Goal: Task Accomplishment & Management: Use online tool/utility

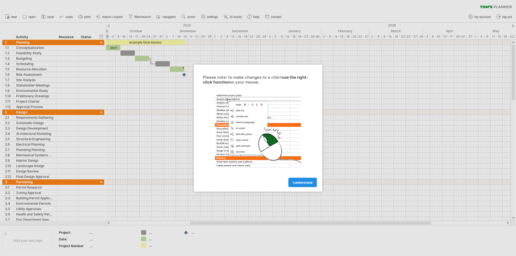
click at [313, 182] on link "I understand" at bounding box center [302, 182] width 28 height 9
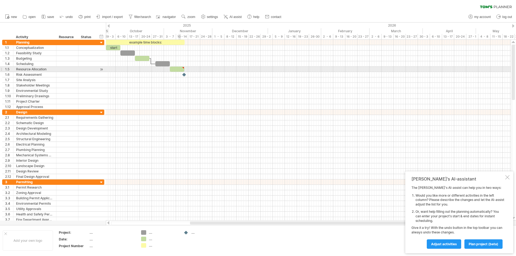
type textarea "**********"
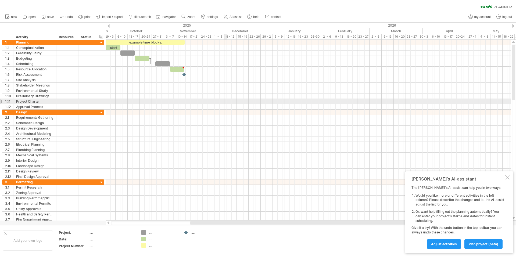
drag, startPoint x: 229, startPoint y: 97, endPoint x: 219, endPoint y: 93, distance: 10.7
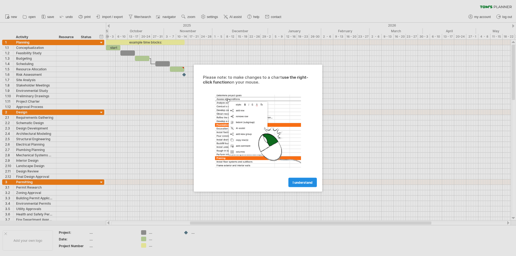
click at [296, 181] on span "I understand" at bounding box center [302, 182] width 20 height 4
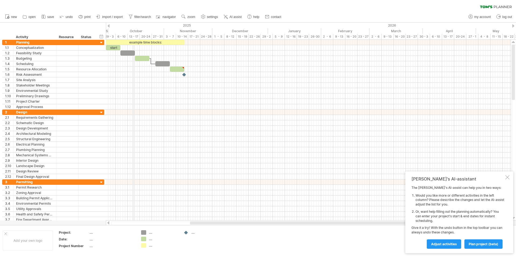
click at [133, 34] on div "October" at bounding box center [136, 31] width 56 height 6
drag, startPoint x: 110, startPoint y: 35, endPoint x: 112, endPoint y: 39, distance: 4.8
click at [110, 37] on div "29 - 3" at bounding box center [112, 37] width 12 height 6
click at [149, 45] on div "timeline settings" at bounding box center [136, 43] width 39 height 9
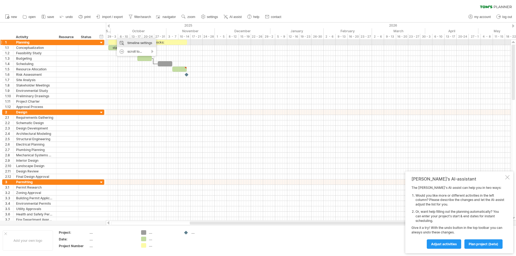
select select "*"
select select "**"
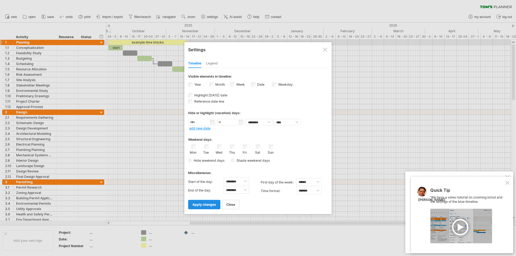
click at [212, 203] on span "apply changes" at bounding box center [204, 204] width 24 height 4
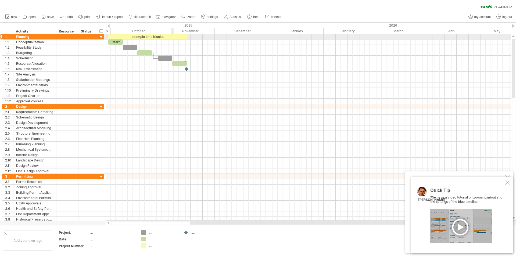
click at [173, 36] on div "example time blocks:" at bounding box center [147, 36] width 79 height 5
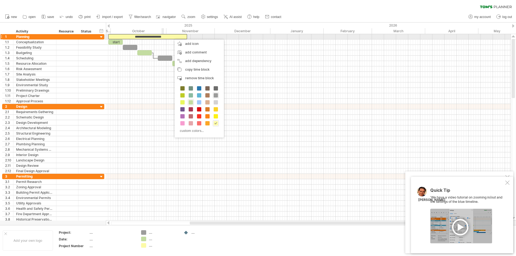
click at [165, 37] on div "**********" at bounding box center [147, 36] width 79 height 5
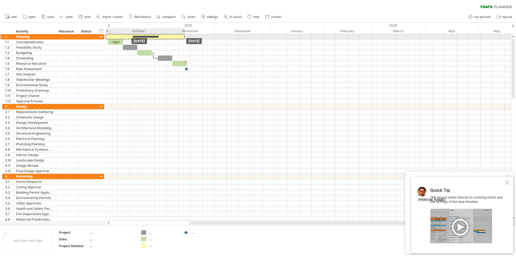
drag, startPoint x: 165, startPoint y: 37, endPoint x: 163, endPoint y: 39, distance: 3.2
click at [163, 39] on div "**********" at bounding box center [308, 127] width 404 height 186
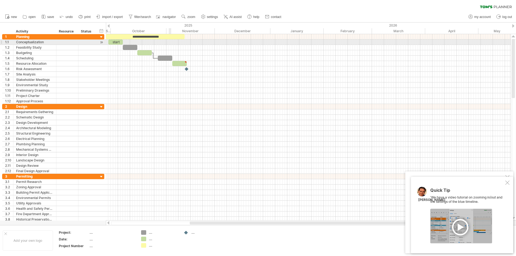
click at [169, 40] on div at bounding box center [308, 41] width 404 height 5
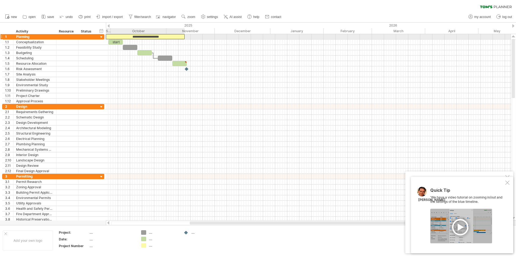
click at [168, 37] on div "**********" at bounding box center [145, 36] width 79 height 5
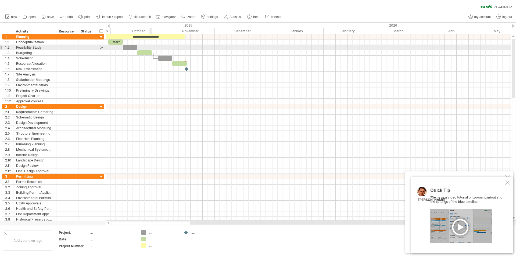
click at [151, 47] on div at bounding box center [308, 47] width 404 height 5
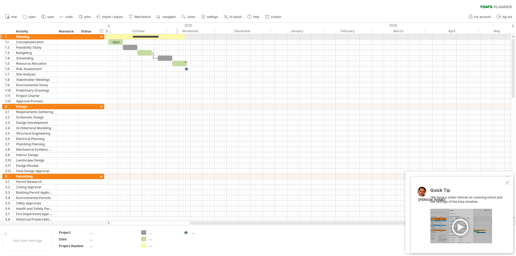
click at [177, 36] on div "**********" at bounding box center [145, 36] width 79 height 5
click at [173, 37] on div "**********" at bounding box center [145, 36] width 79 height 5
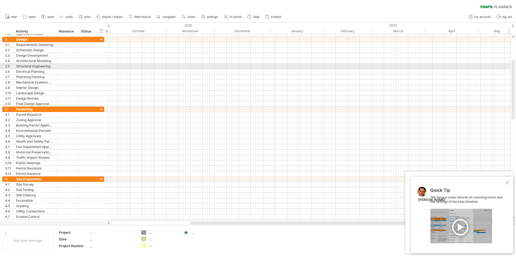
drag, startPoint x: 515, startPoint y: 75, endPoint x: 515, endPoint y: 64, distance: 11.0
click at [515, 64] on div at bounding box center [513, 127] width 4 height 176
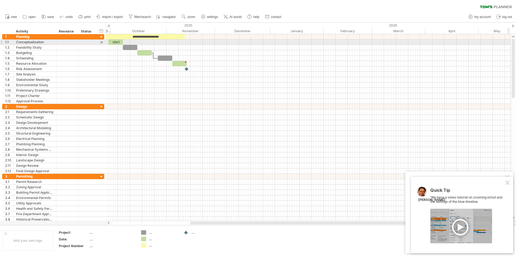
drag, startPoint x: 513, startPoint y: 73, endPoint x: 512, endPoint y: 40, distance: 33.0
click at [512, 40] on div at bounding box center [512, 68] width 3 height 59
click at [42, 43] on div "Conceptualization" at bounding box center [34, 41] width 37 height 5
drag, startPoint x: 45, startPoint y: 43, endPoint x: 16, endPoint y: 41, distance: 28.8
click at [16, 41] on input "**********" at bounding box center [34, 41] width 37 height 5
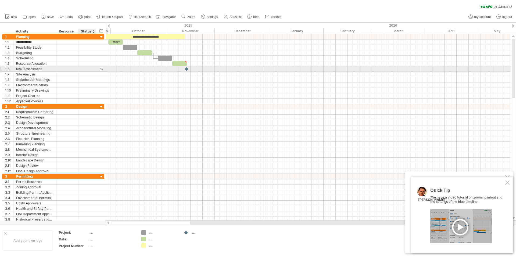
type input "**********"
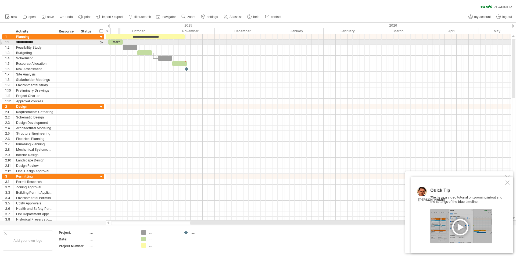
drag, startPoint x: 118, startPoint y: 42, endPoint x: 124, endPoint y: 44, distance: 6.6
click at [119, 42] on div "start" at bounding box center [115, 41] width 15 height 5
drag, startPoint x: 122, startPoint y: 43, endPoint x: 166, endPoint y: 41, distance: 43.5
click at [166, 41] on span at bounding box center [166, 41] width 2 height 5
click at [156, 41] on div "*****" at bounding box center [137, 41] width 58 height 5
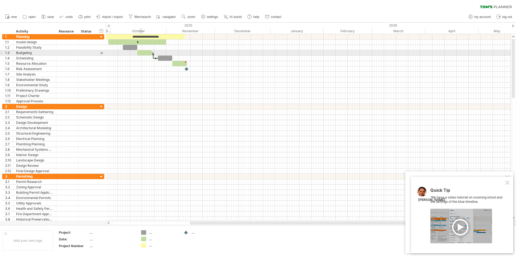
click at [143, 52] on div at bounding box center [144, 52] width 15 height 5
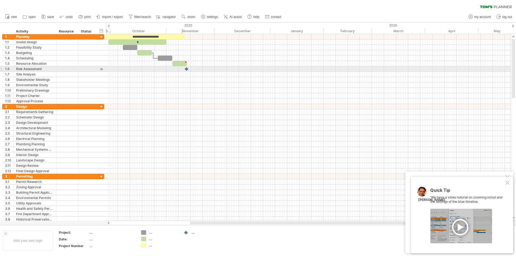
click at [183, 67] on div at bounding box center [308, 68] width 404 height 5
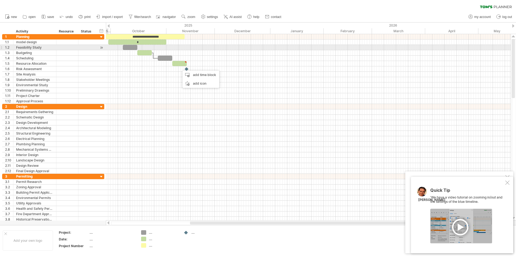
click at [41, 48] on div "Feasibility Study" at bounding box center [34, 47] width 37 height 5
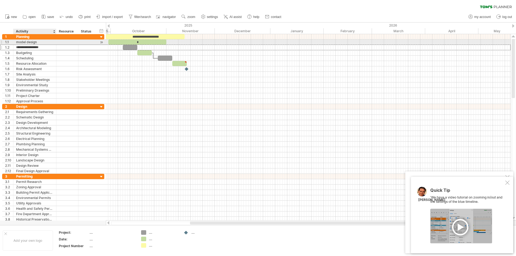
click at [20, 42] on div "model design" at bounding box center [34, 41] width 37 height 5
click at [18, 42] on input "**********" at bounding box center [34, 41] width 37 height 5
type input "**********"
type input "*"
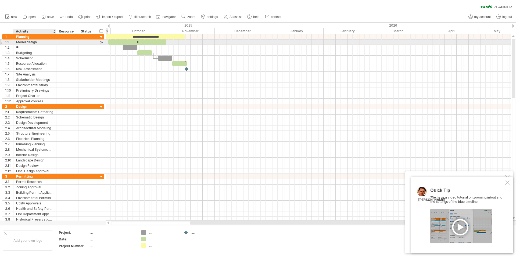
type input "*"
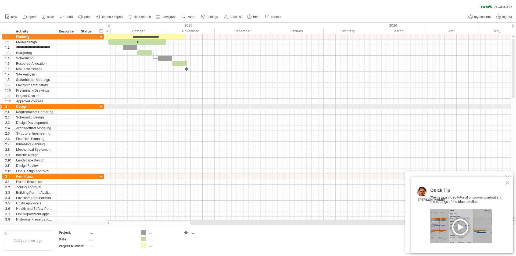
type input "**********"
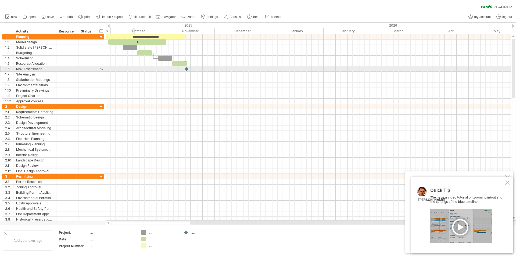
click at [134, 71] on div at bounding box center [308, 68] width 404 height 5
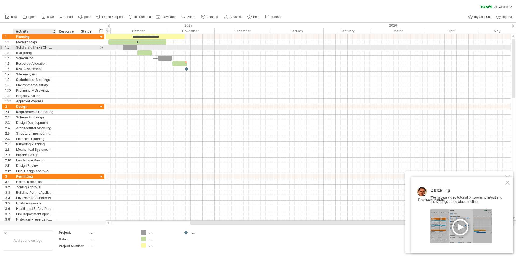
click at [24, 48] on div "Solid state Peltier cooler" at bounding box center [34, 47] width 37 height 5
drag, startPoint x: 129, startPoint y: 48, endPoint x: 173, endPoint y: 46, distance: 44.1
click at [173, 46] on div at bounding box center [173, 47] width 15 height 5
drag, startPoint x: 180, startPoint y: 46, endPoint x: 214, endPoint y: 46, distance: 33.8
click at [214, 46] on span at bounding box center [214, 47] width 2 height 5
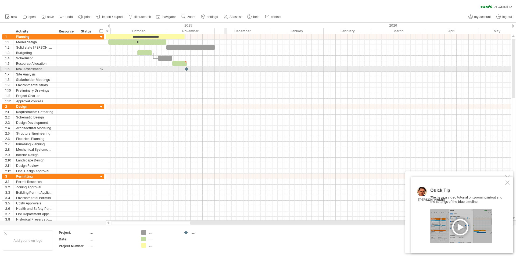
click at [225, 68] on div at bounding box center [308, 68] width 404 height 5
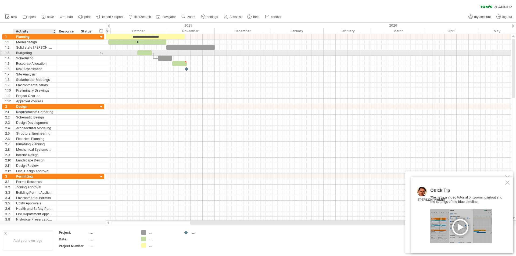
click at [49, 53] on div "Budgeting" at bounding box center [34, 52] width 37 height 5
type input "*"
type input "**********"
click at [153, 54] on span at bounding box center [152, 52] width 2 height 5
click at [153, 53] on div at bounding box center [153, 56] width 2 height 6
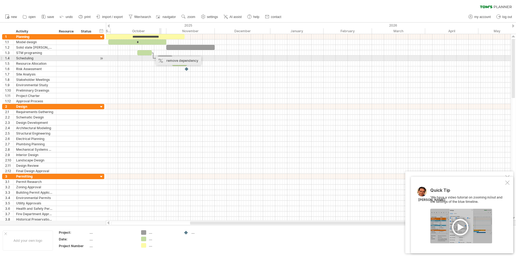
click at [164, 59] on div "remove dependency" at bounding box center [178, 60] width 45 height 9
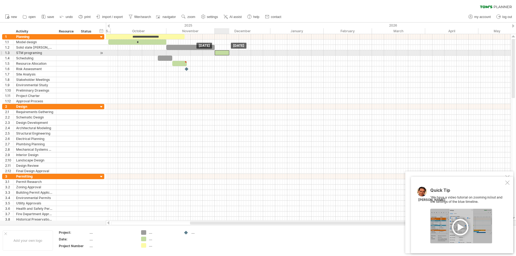
drag, startPoint x: 147, startPoint y: 52, endPoint x: 225, endPoint y: 54, distance: 77.9
click at [225, 54] on div at bounding box center [222, 52] width 15 height 5
drag, startPoint x: 229, startPoint y: 52, endPoint x: 270, endPoint y: 54, distance: 41.1
click at [270, 54] on span at bounding box center [270, 52] width 2 height 5
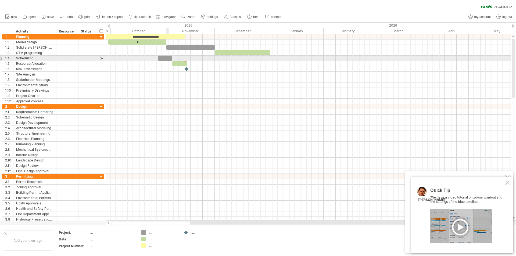
click at [168, 58] on div at bounding box center [165, 58] width 15 height 5
click at [49, 60] on div "Scheduling" at bounding box center [34, 58] width 37 height 5
drag, startPoint x: 33, startPoint y: 59, endPoint x: 17, endPoint y: 60, distance: 16.7
click at [17, 60] on input "**********" at bounding box center [34, 58] width 37 height 5
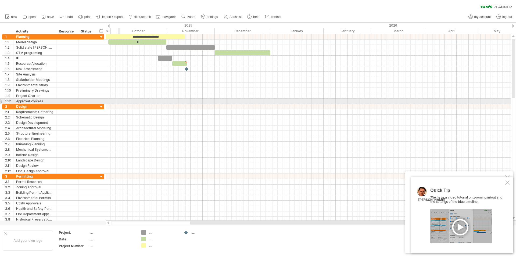
type input "*"
type input "**********"
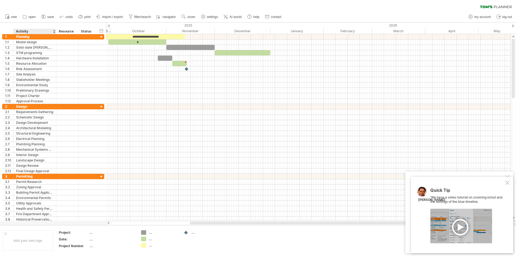
drag, startPoint x: 55, startPoint y: 31, endPoint x: 59, endPoint y: 32, distance: 4.1
click at [59, 32] on div "******** Activity ******** Resource ****** Status" at bounding box center [48, 31] width 93 height 5
click at [67, 31] on input "********" at bounding box center [67, 31] width 16 height 5
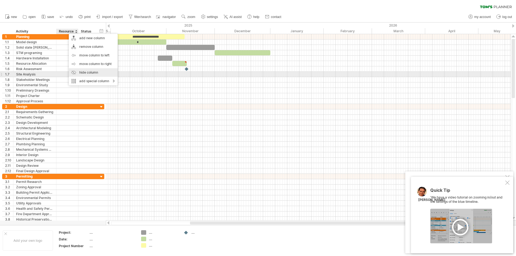
click at [92, 72] on div "hide column" at bounding box center [93, 72] width 49 height 9
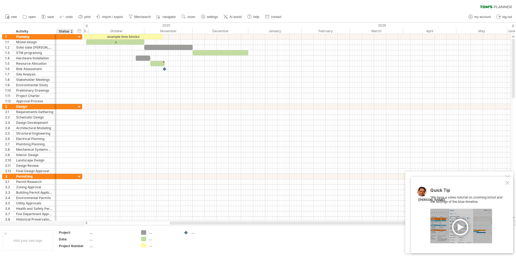
click at [69, 30] on div "Status" at bounding box center [65, 31] width 12 height 5
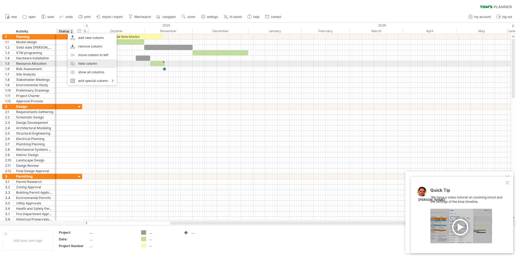
click at [83, 62] on div "hide column" at bounding box center [92, 63] width 49 height 9
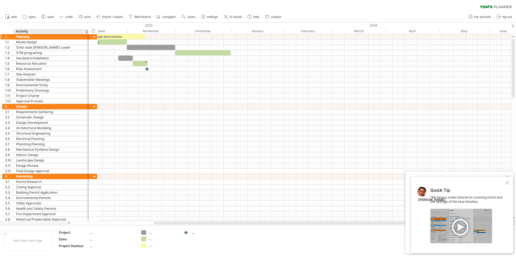
drag, startPoint x: 56, startPoint y: 31, endPoint x: 88, endPoint y: 35, distance: 32.7
click at [88, 35] on div "Trying to reach plan.tomsplanner.com Connected again... 0% clear filter new 1" at bounding box center [258, 128] width 516 height 256
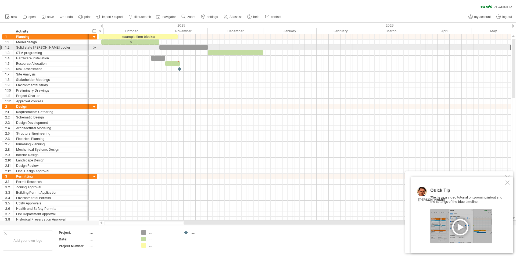
click at [61, 48] on div "Solid state Peltier cooler" at bounding box center [51, 47] width 70 height 5
type input "**********"
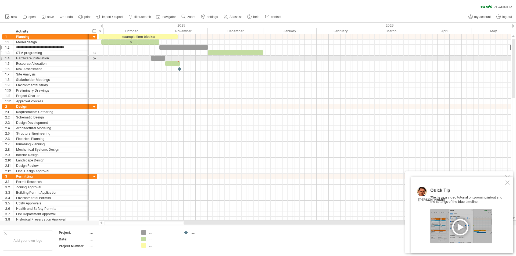
click at [57, 54] on div "STM programing" at bounding box center [51, 52] width 70 height 5
click at [57, 57] on div "Hardware Installation" at bounding box center [51, 58] width 70 height 5
click at [33, 58] on input "**********" at bounding box center [51, 58] width 70 height 5
click at [31, 59] on input "**********" at bounding box center [51, 58] width 70 height 5
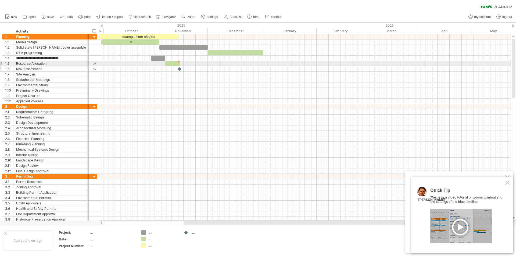
type input "**********"
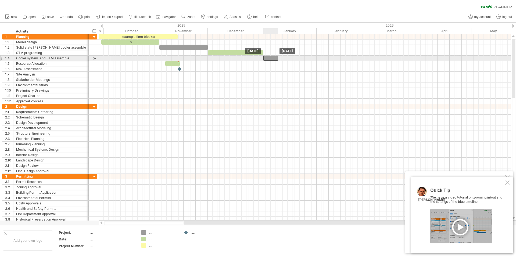
drag, startPoint x: 158, startPoint y: 58, endPoint x: 276, endPoint y: 59, distance: 117.6
click at [271, 59] on div at bounding box center [270, 58] width 15 height 5
drag, startPoint x: 278, startPoint y: 59, endPoint x: 316, endPoint y: 57, distance: 38.7
click at [316, 57] on span at bounding box center [316, 58] width 2 height 5
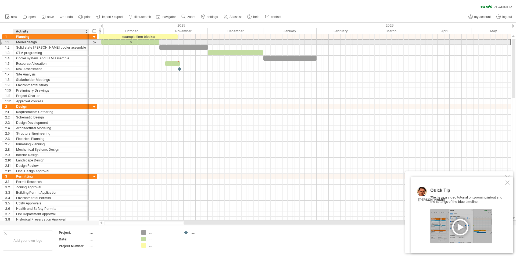
click at [39, 44] on div "Model design" at bounding box center [51, 41] width 70 height 5
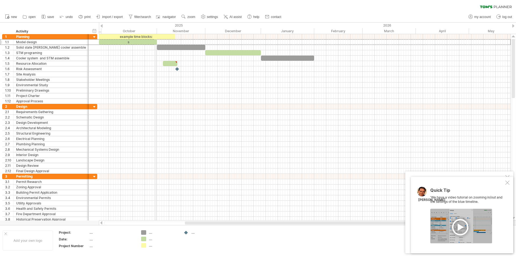
click at [158, 31] on div "November" at bounding box center [181, 31] width 48 height 6
click at [154, 29] on div "October" at bounding box center [129, 31] width 56 height 6
click at [145, 28] on div "October" at bounding box center [129, 31] width 56 height 6
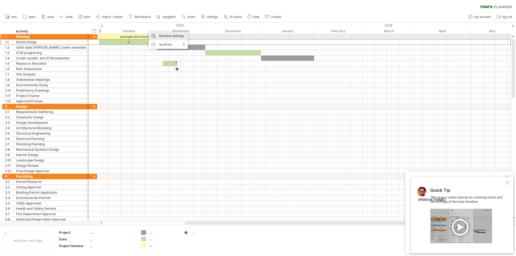
click at [167, 35] on div "timeline settings" at bounding box center [168, 36] width 39 height 9
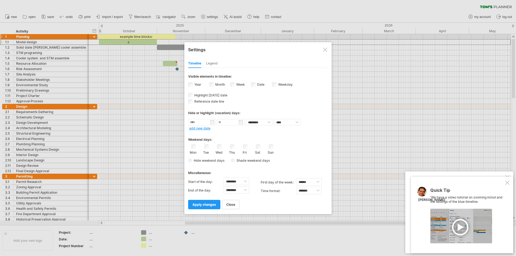
click at [213, 61] on div "Legend" at bounding box center [212, 63] width 12 height 9
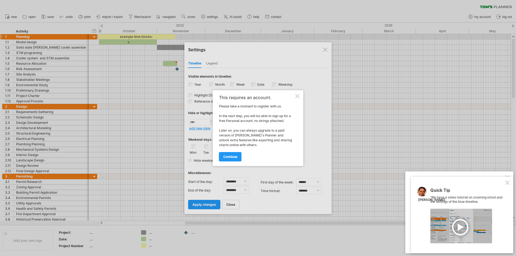
click at [296, 95] on div at bounding box center [297, 96] width 4 height 4
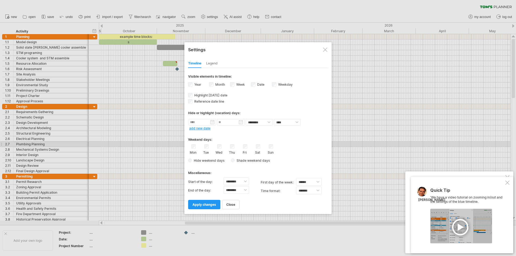
click at [267, 146] on div "Mon Tue Wed Thu Fri Sat Sun" at bounding box center [258, 149] width 140 height 10
click at [197, 97] on span "Highlight [DATE] date" at bounding box center [210, 95] width 34 height 4
click at [206, 202] on span "apply changes" at bounding box center [204, 204] width 24 height 4
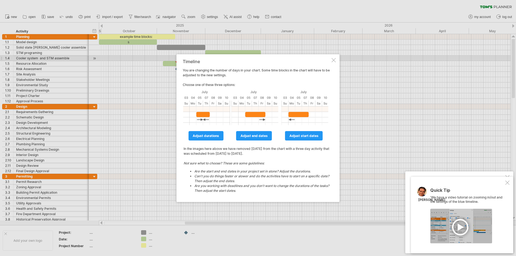
click at [332, 59] on div at bounding box center [333, 60] width 4 height 4
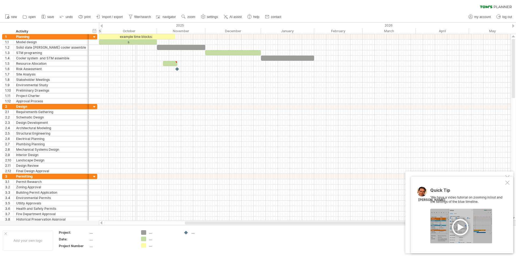
click at [135, 31] on div "October" at bounding box center [129, 31] width 56 height 6
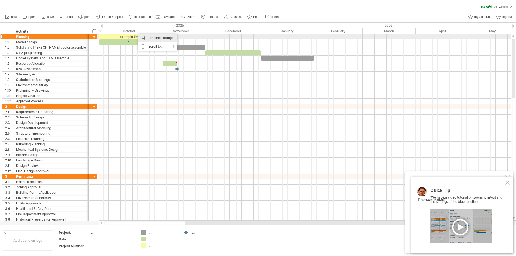
click at [164, 39] on div "timeline settings" at bounding box center [157, 38] width 39 height 9
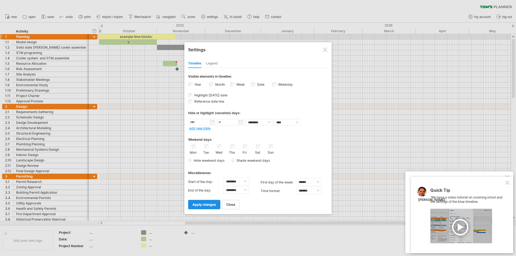
click at [209, 205] on span "apply changes" at bounding box center [204, 204] width 24 height 4
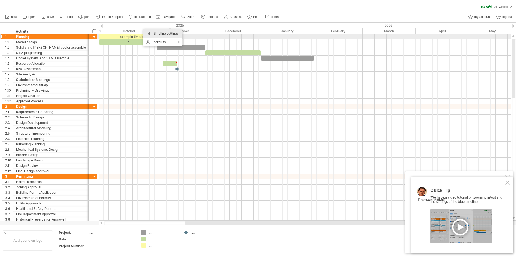
click at [163, 33] on div "timeline settings" at bounding box center [162, 33] width 39 height 9
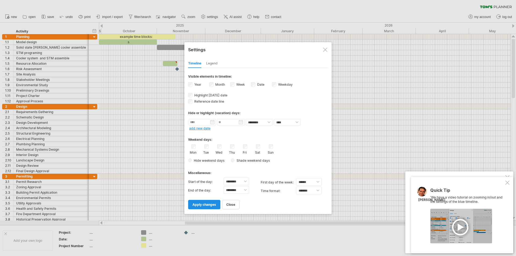
click at [205, 202] on link "apply changes" at bounding box center [204, 204] width 32 height 9
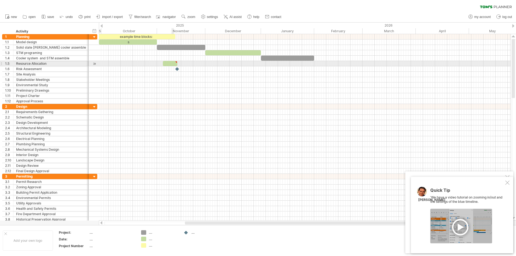
type textarea "**********"
drag, startPoint x: 168, startPoint y: 64, endPoint x: 319, endPoint y: 62, distance: 151.5
click at [319, 62] on div at bounding box center [321, 63] width 15 height 5
click at [69, 64] on div "Resource Allocation" at bounding box center [51, 63] width 70 height 5
click at [208, 19] on link "settings" at bounding box center [210, 16] width 20 height 7
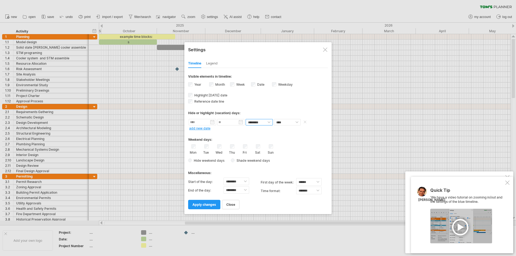
click at [264, 124] on select "******** ********" at bounding box center [258, 122] width 27 height 6
click at [318, 133] on div "Weekend days:" at bounding box center [258, 137] width 140 height 10
click at [296, 125] on select "**** *****" at bounding box center [287, 122] width 27 height 6
click at [259, 125] on select "******** ********" at bounding box center [258, 122] width 27 height 6
click at [317, 136] on div "Weekend days:" at bounding box center [258, 137] width 140 height 10
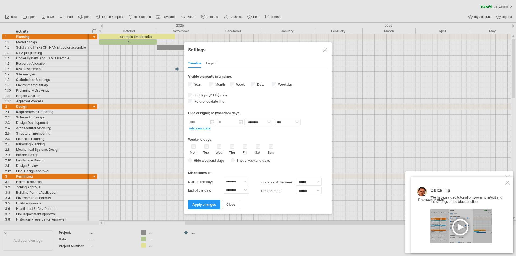
click at [269, 146] on div "Sun" at bounding box center [270, 149] width 7 height 10
click at [274, 149] on div "Mon Tue Wed Thu Fri Sat Sun" at bounding box center [258, 149] width 140 height 10
click at [200, 204] on span "apply changes" at bounding box center [204, 204] width 24 height 4
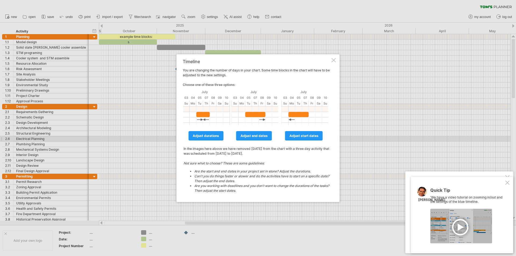
click at [208, 141] on table "adjust durations adjust end dates adjust start dates In the images here above w…" at bounding box center [257, 142] width 148 height 110
click at [210, 136] on span "adjust durations" at bounding box center [206, 136] width 26 height 4
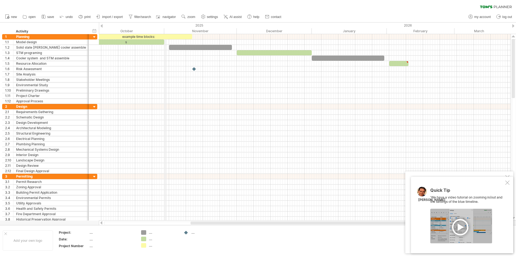
drag, startPoint x: 175, startPoint y: 31, endPoint x: 164, endPoint y: 27, distance: 11.8
click at [178, 32] on div "timeline settings" at bounding box center [177, 31] width 39 height 9
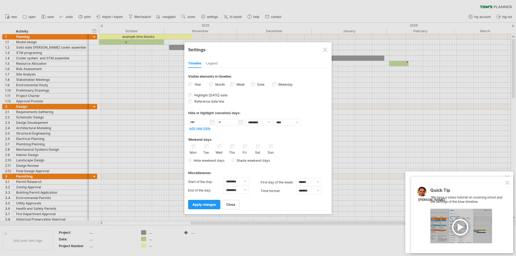
click at [258, 149] on div "Sat" at bounding box center [257, 149] width 7 height 10
click at [268, 146] on div "Sun" at bounding box center [270, 149] width 7 height 10
click at [211, 201] on link "apply changes" at bounding box center [204, 204] width 32 height 9
click at [209, 203] on span "apply changes" at bounding box center [204, 204] width 24 height 4
click at [208, 202] on span "apply changes" at bounding box center [204, 204] width 24 height 4
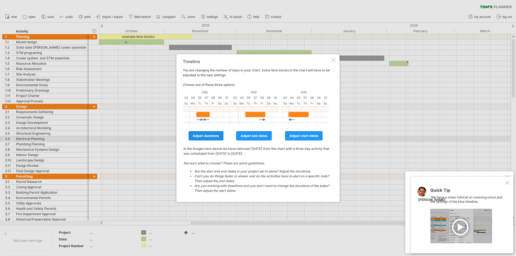
click at [210, 139] on link "adjust durations" at bounding box center [205, 135] width 35 height 9
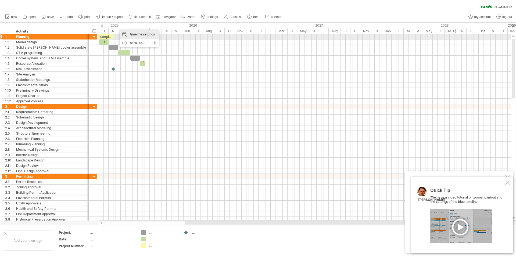
click at [139, 36] on div "timeline settings" at bounding box center [139, 34] width 39 height 9
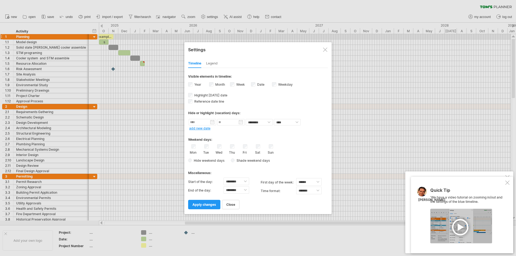
click at [206, 149] on div "Tue" at bounding box center [206, 149] width 7 height 10
click at [211, 146] on div "Mon Tue Wed Thu Fri Sat Sun" at bounding box center [258, 149] width 140 height 10
click at [211, 207] on link "apply changes" at bounding box center [204, 204] width 32 height 9
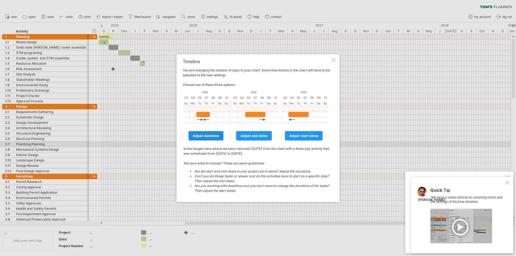
click at [214, 136] on span "adjust durations" at bounding box center [206, 136] width 26 height 4
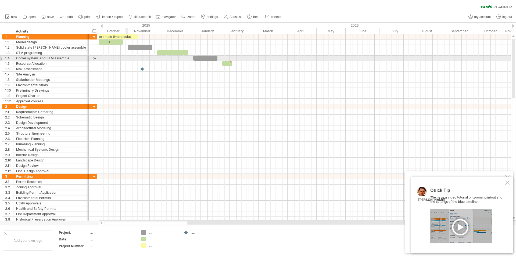
click at [128, 60] on div at bounding box center [304, 58] width 411 height 5
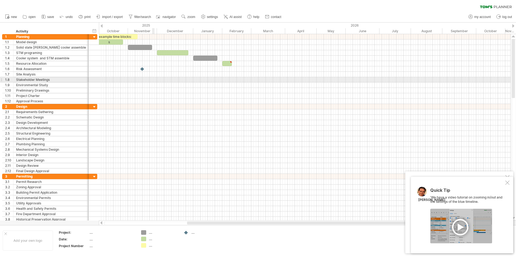
drag, startPoint x: 155, startPoint y: 81, endPoint x: 156, endPoint y: 78, distance: 3.1
click at [155, 81] on div at bounding box center [304, 79] width 411 height 5
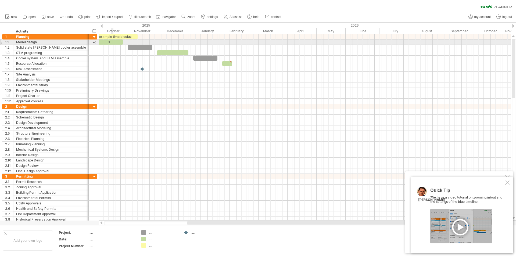
click at [113, 43] on div "s" at bounding box center [108, 41] width 29 height 5
click at [122, 42] on span at bounding box center [123, 41] width 2 height 5
drag, startPoint x: 123, startPoint y: 42, endPoint x: 127, endPoint y: 42, distance: 4.6
click at [127, 42] on span at bounding box center [128, 41] width 2 height 5
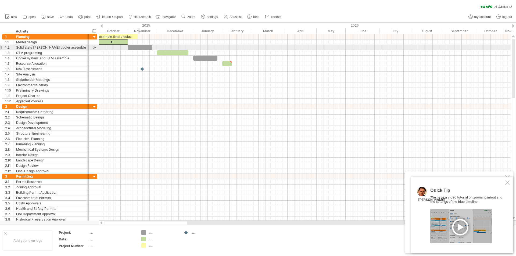
click at [142, 47] on div at bounding box center [140, 47] width 24 height 5
click at [152, 48] on div at bounding box center [141, 47] width 24 height 5
drag, startPoint x: 154, startPoint y: 48, endPoint x: 157, endPoint y: 48, distance: 3.5
click at [157, 48] on span at bounding box center [157, 47] width 2 height 5
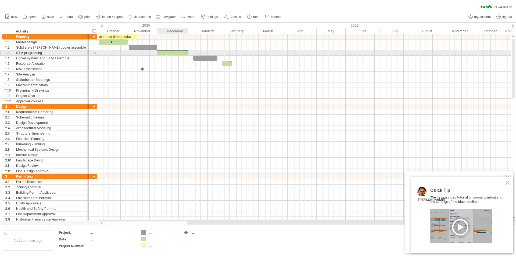
click at [181, 54] on div at bounding box center [172, 52] width 31 height 5
drag, startPoint x: 189, startPoint y: 52, endPoint x: 193, endPoint y: 52, distance: 4.6
click at [193, 52] on span at bounding box center [193, 52] width 2 height 5
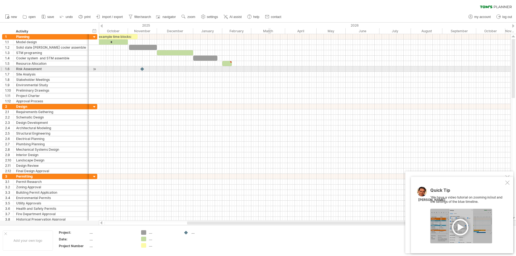
click at [269, 67] on div at bounding box center [304, 68] width 411 height 5
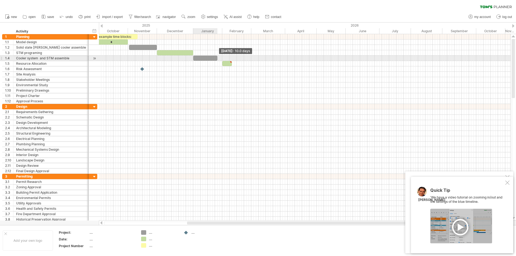
click at [217, 57] on span at bounding box center [217, 58] width 2 height 5
click at [217, 58] on span at bounding box center [217, 58] width 2 height 5
drag, startPoint x: 217, startPoint y: 58, endPoint x: 221, endPoint y: 58, distance: 4.6
click at [221, 58] on span at bounding box center [222, 58] width 2 height 5
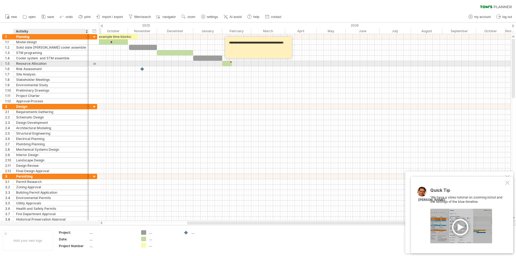
click at [76, 62] on div "Resource Allocation" at bounding box center [51, 63] width 70 height 5
click at [48, 64] on div "Resource Allocation" at bounding box center [51, 63] width 70 height 5
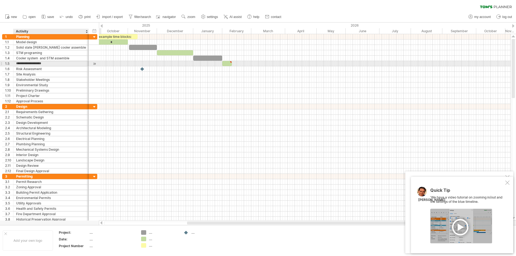
click at [49, 64] on input "**********" at bounding box center [51, 63] width 70 height 5
type input "*"
type input "**********"
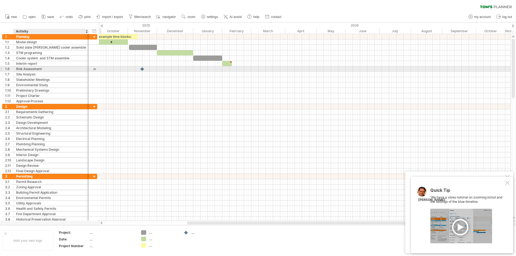
click at [48, 67] on div "Risk Assessment" at bounding box center [51, 68] width 70 height 5
drag, startPoint x: 50, startPoint y: 68, endPoint x: 17, endPoint y: 70, distance: 33.6
click at [17, 70] on input "**********" at bounding box center [51, 68] width 70 height 5
type input "**********"
click at [37, 70] on div at bounding box center [51, 68] width 70 height 5
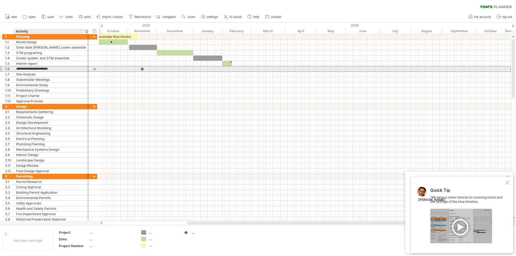
type input "**********"
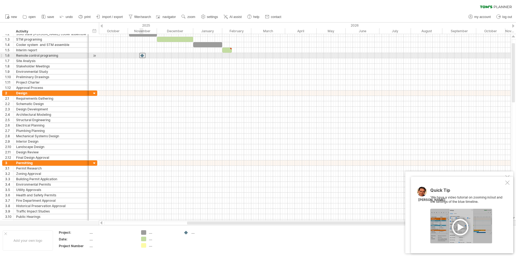
click at [142, 56] on div at bounding box center [142, 55] width 6 height 5
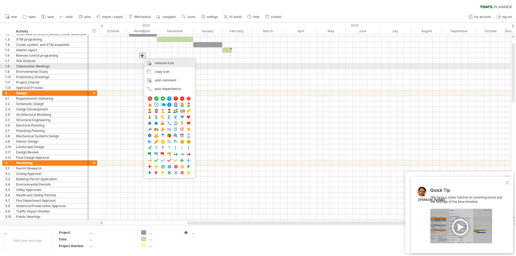
click at [168, 65] on span "remove icon" at bounding box center [164, 63] width 19 height 4
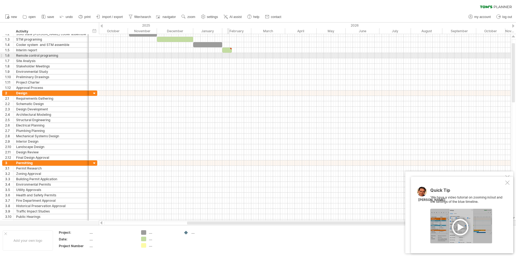
click at [229, 56] on div at bounding box center [304, 55] width 411 height 5
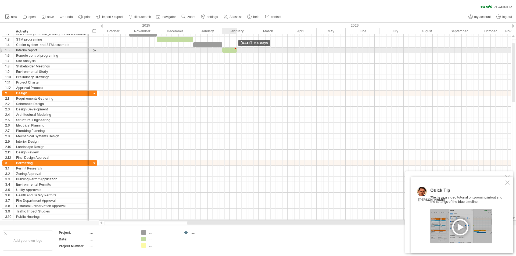
drag, startPoint x: 231, startPoint y: 50, endPoint x: 237, endPoint y: 50, distance: 5.1
click at [237, 50] on span at bounding box center [237, 50] width 2 height 5
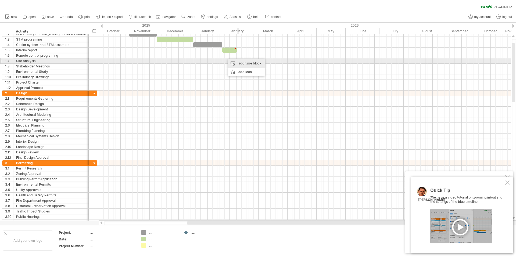
drag, startPoint x: 248, startPoint y: 63, endPoint x: 240, endPoint y: 59, distance: 9.0
click at [248, 62] on div "add time block" at bounding box center [246, 63] width 37 height 9
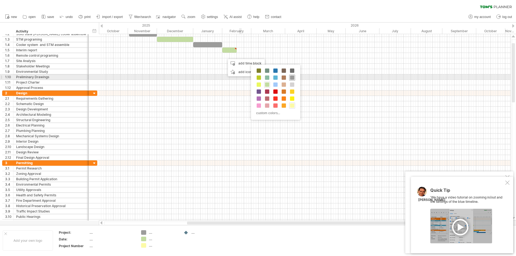
click at [293, 76] on span at bounding box center [292, 77] width 4 height 4
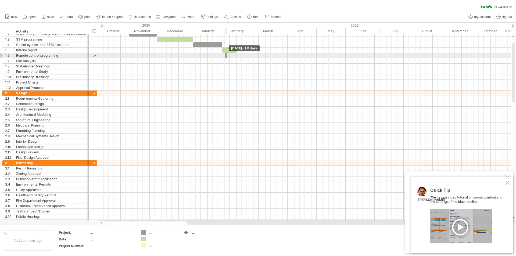
click at [227, 55] on span at bounding box center [227, 55] width 2 height 5
drag, startPoint x: 226, startPoint y: 55, endPoint x: 262, endPoint y: 53, distance: 36.1
click at [286, 55] on span at bounding box center [287, 55] width 2 height 5
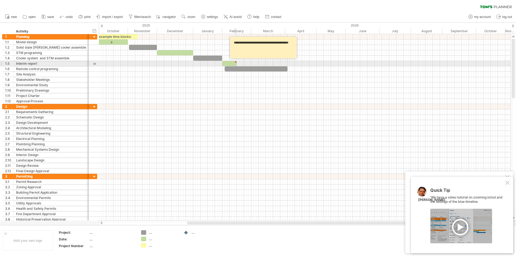
click at [235, 63] on div at bounding box center [235, 62] width 2 height 2
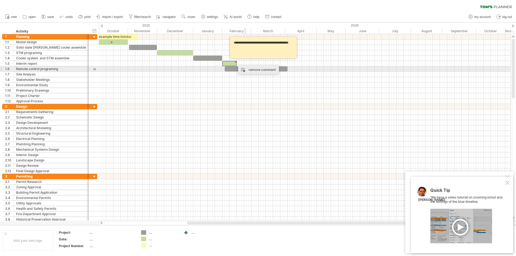
click at [246, 68] on div "remove comment" at bounding box center [258, 70] width 41 height 9
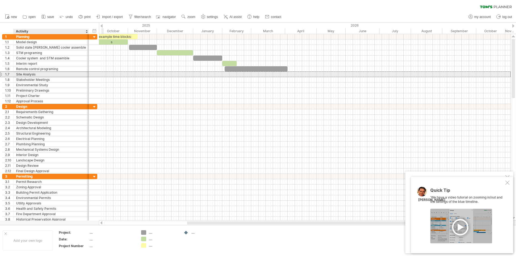
click at [54, 75] on div "Site Analysis" at bounding box center [51, 74] width 70 height 5
drag, startPoint x: 55, startPoint y: 74, endPoint x: 18, endPoint y: 74, distance: 37.3
click at [18, 74] on input "**********" at bounding box center [51, 74] width 70 height 5
type input "*"
type input "*****"
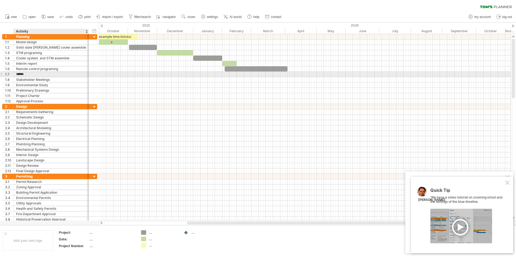
click at [39, 76] on input "*****" at bounding box center [51, 74] width 70 height 5
click at [30, 75] on div "Debug" at bounding box center [51, 74] width 70 height 5
drag, startPoint x: 35, startPoint y: 75, endPoint x: 16, endPoint y: 75, distance: 18.8
click at [16, 75] on input "*****" at bounding box center [51, 74] width 70 height 5
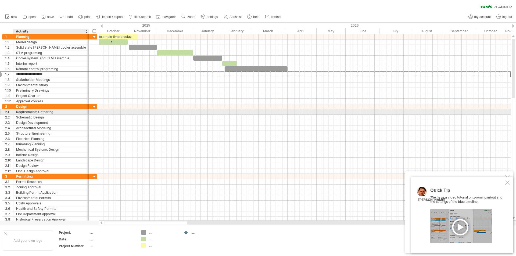
type input "**********"
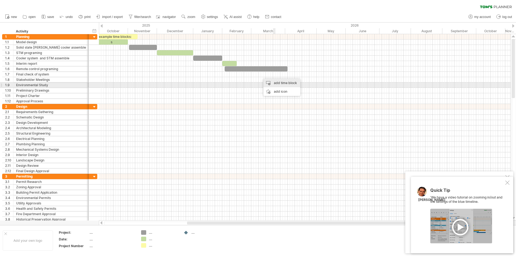
click at [281, 83] on div "add time block" at bounding box center [281, 83] width 37 height 9
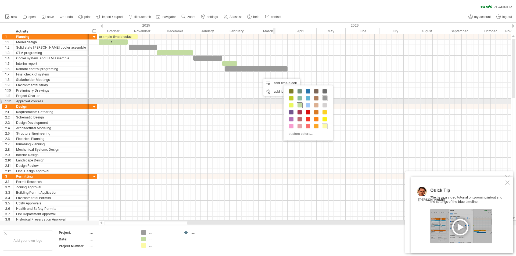
click at [300, 104] on span at bounding box center [299, 105] width 4 height 4
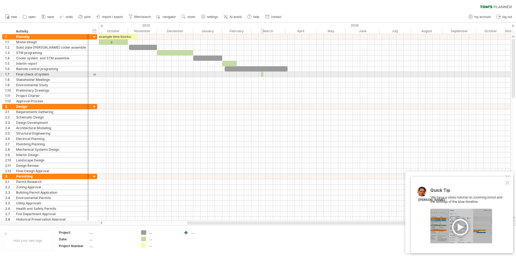
click at [262, 74] on span at bounding box center [263, 74] width 2 height 5
click at [261, 74] on span at bounding box center [261, 74] width 2 height 5
drag, startPoint x: 261, startPoint y: 74, endPoint x: 278, endPoint y: 73, distance: 16.4
click at [278, 72] on div "example time blocks: s Tuesday 10 March - 1.0 days Tuesday 10 March - 0.5 days" at bounding box center [304, 127] width 411 height 186
drag, startPoint x: 263, startPoint y: 74, endPoint x: 316, endPoint y: 74, distance: 52.4
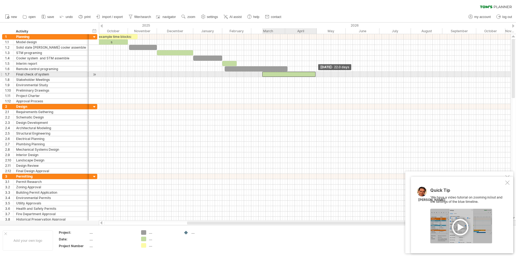
click at [316, 74] on span at bounding box center [315, 74] width 2 height 5
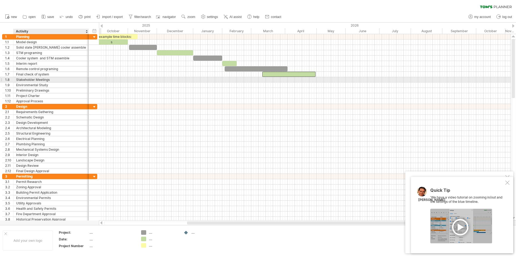
click at [63, 78] on div "Stakeholder Meetings" at bounding box center [51, 79] width 70 height 5
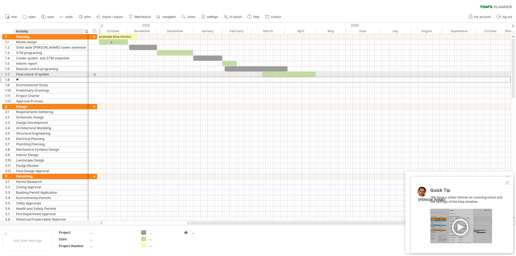
type input "*"
type input "**********"
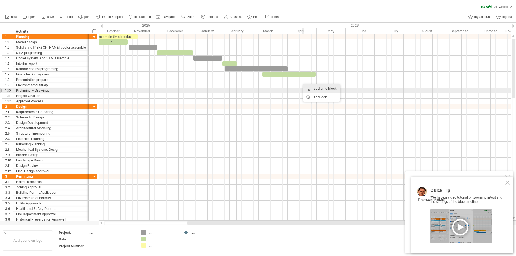
click at [318, 89] on div "add time block" at bounding box center [321, 88] width 37 height 9
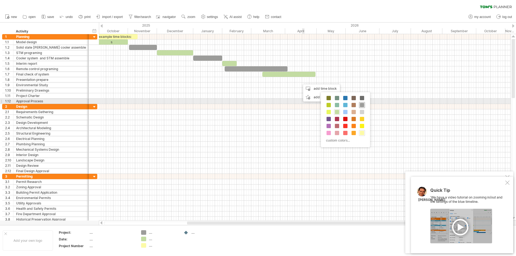
click at [363, 103] on span at bounding box center [362, 105] width 4 height 4
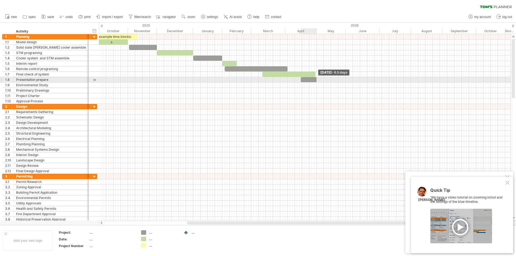
drag, startPoint x: 303, startPoint y: 79, endPoint x: 316, endPoint y: 78, distance: 13.2
click at [316, 78] on span at bounding box center [316, 79] width 2 height 5
drag, startPoint x: 301, startPoint y: 79, endPoint x: 285, endPoint y: 78, distance: 15.6
click at [285, 78] on span at bounding box center [285, 79] width 2 height 5
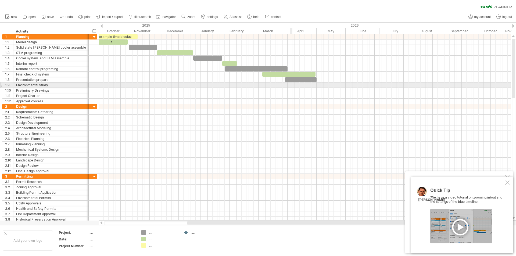
click at [293, 91] on div at bounding box center [304, 90] width 411 height 5
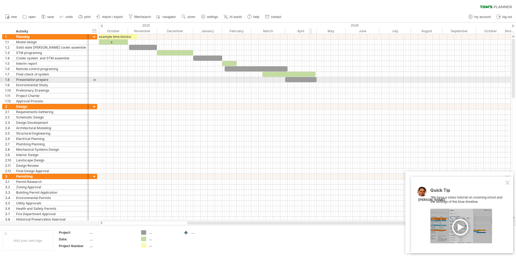
click at [310, 78] on div at bounding box center [300, 79] width 31 height 5
drag, startPoint x: 316, startPoint y: 79, endPoint x: 345, endPoint y: 77, distance: 29.1
click at [345, 77] on span at bounding box center [345, 79] width 2 height 5
click at [371, 81] on div at bounding box center [304, 79] width 411 height 5
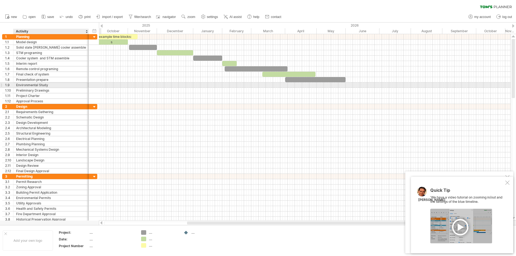
click at [70, 85] on div "Environmental Study" at bounding box center [51, 84] width 70 height 5
drag, startPoint x: 50, startPoint y: 85, endPoint x: 17, endPoint y: 86, distance: 33.6
click at [17, 86] on input "**********" at bounding box center [51, 84] width 70 height 5
click at [63, 85] on div "Demo" at bounding box center [51, 84] width 70 height 5
type input "**********"
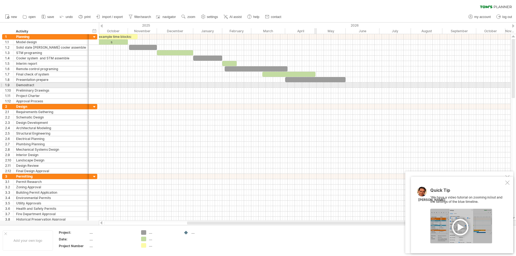
drag, startPoint x: 314, startPoint y: 86, endPoint x: 319, endPoint y: 85, distance: 4.2
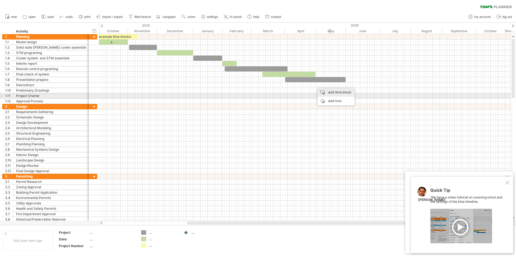
click at [337, 94] on div "add time block" at bounding box center [335, 92] width 37 height 9
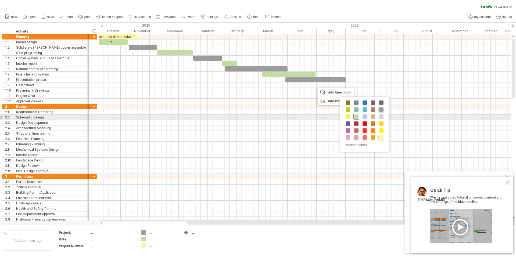
click at [354, 116] on span at bounding box center [356, 116] width 4 height 4
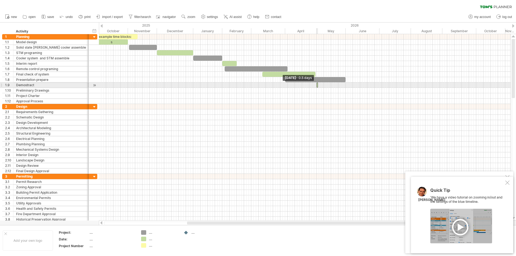
drag, startPoint x: 316, startPoint y: 87, endPoint x: 346, endPoint y: 86, distance: 30.4
click at [347, 86] on div "example time blocks: s Wednesday 27 May - 25.0 days Monday 04 May - 0.5 days" at bounding box center [304, 127] width 411 height 186
drag, startPoint x: 317, startPoint y: 85, endPoint x: 345, endPoint y: 86, distance: 27.7
click at [345, 86] on span at bounding box center [345, 84] width 2 height 5
drag, startPoint x: 316, startPoint y: 85, endPoint x: 309, endPoint y: 85, distance: 7.0
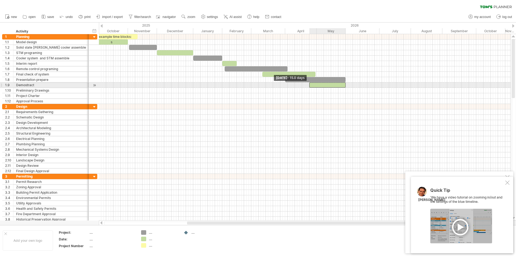
click at [309, 85] on span at bounding box center [309, 84] width 2 height 5
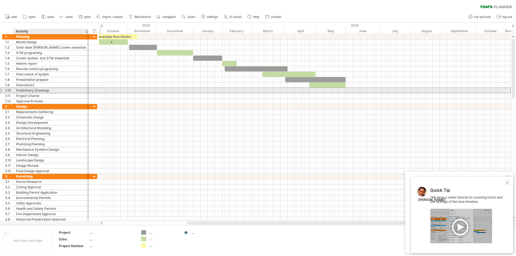
click at [52, 90] on div "Preliminary Drawings" at bounding box center [51, 90] width 70 height 5
drag, startPoint x: 51, startPoint y: 90, endPoint x: 18, endPoint y: 92, distance: 33.1
click at [18, 92] on input "**********" at bounding box center [51, 90] width 70 height 5
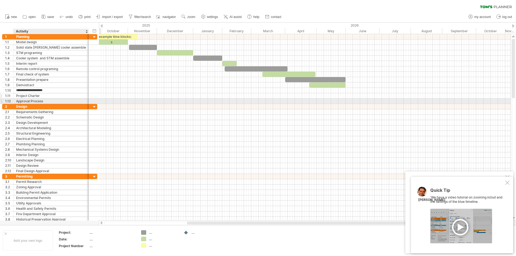
type input "*"
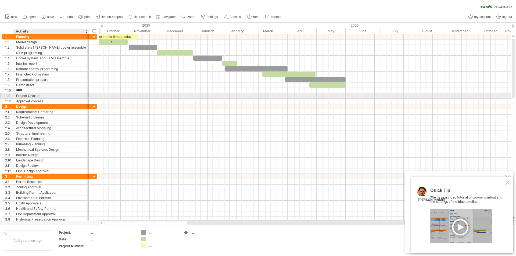
type input "******"
click at [338, 96] on div "add time block" at bounding box center [342, 96] width 37 height 9
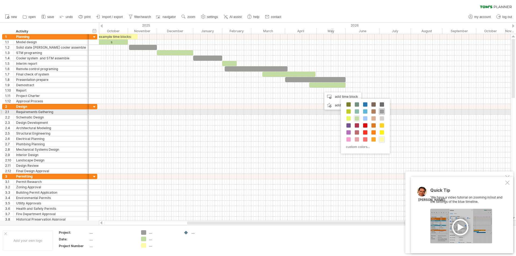
click at [381, 110] on span at bounding box center [381, 111] width 4 height 4
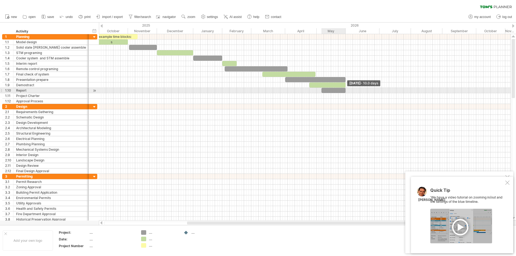
drag, startPoint x: 323, startPoint y: 91, endPoint x: 345, endPoint y: 91, distance: 22.0
click at [345, 91] on span at bounding box center [345, 90] width 2 height 5
drag, startPoint x: 321, startPoint y: 91, endPoint x: 316, endPoint y: 91, distance: 4.8
click at [316, 91] on span at bounding box center [316, 90] width 2 height 5
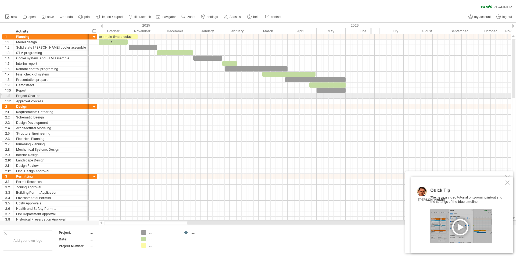
click at [381, 94] on div at bounding box center [304, 95] width 411 height 5
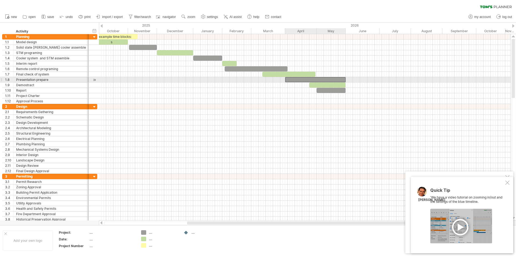
click at [329, 79] on div at bounding box center [315, 79] width 60 height 5
drag, startPoint x: 345, startPoint y: 79, endPoint x: 316, endPoint y: 78, distance: 29.0
click at [316, 78] on span at bounding box center [316, 79] width 2 height 5
click at [311, 83] on div at bounding box center [327, 84] width 36 height 5
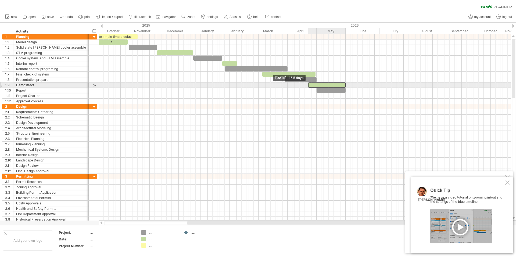
drag, startPoint x: 309, startPoint y: 84, endPoint x: 314, endPoint y: 84, distance: 4.6
click at [309, 84] on span at bounding box center [308, 84] width 2 height 5
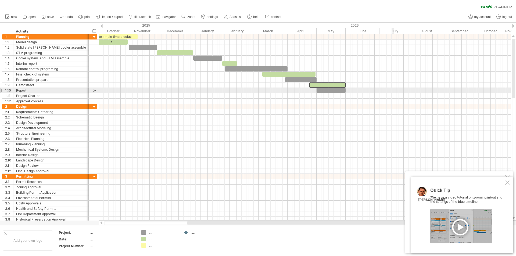
click at [392, 93] on div at bounding box center [304, 95] width 411 height 5
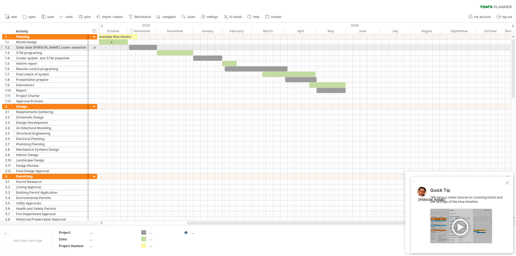
click at [131, 46] on div at bounding box center [143, 47] width 28 height 5
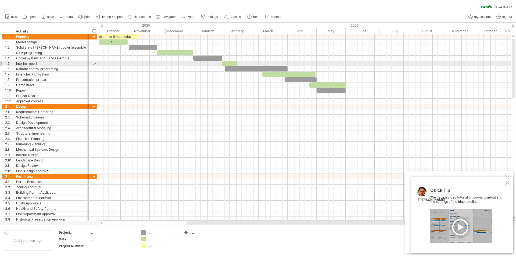
click at [166, 66] on div at bounding box center [304, 63] width 411 height 5
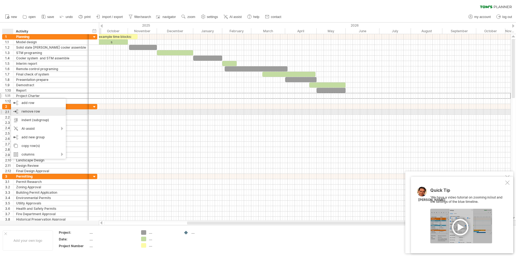
click at [34, 113] on span "remove row" at bounding box center [30, 111] width 19 height 4
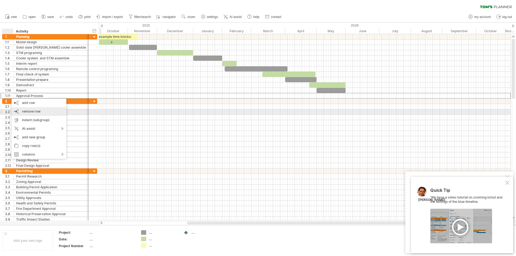
click at [27, 114] on div "remove row remove selected rows" at bounding box center [39, 111] width 55 height 9
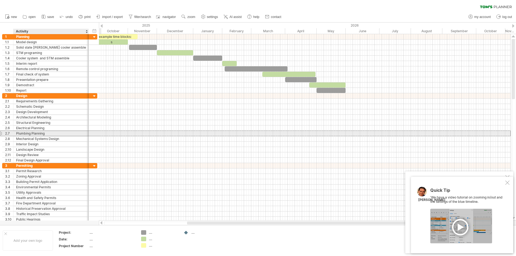
click at [58, 133] on div "Plumbing Planning" at bounding box center [51, 133] width 70 height 5
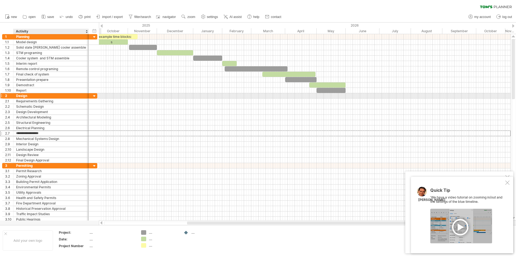
click at [96, 97] on div at bounding box center [94, 96] width 5 height 5
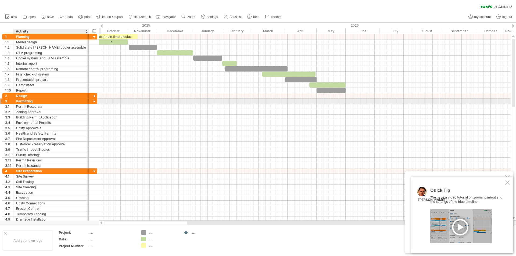
click at [96, 100] on div at bounding box center [94, 101] width 5 height 5
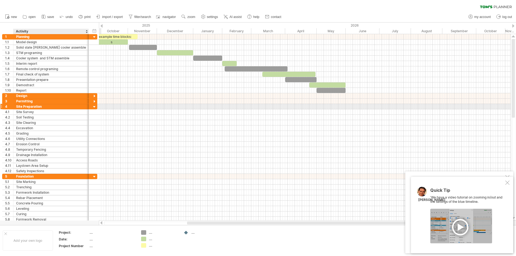
click at [95, 106] on div at bounding box center [94, 106] width 5 height 5
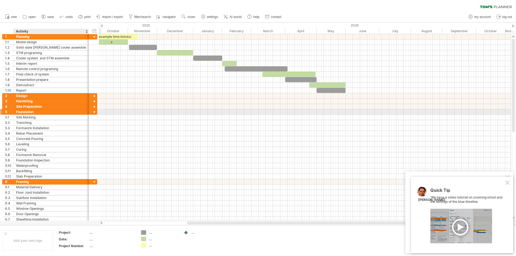
click at [94, 112] on div at bounding box center [94, 112] width 5 height 5
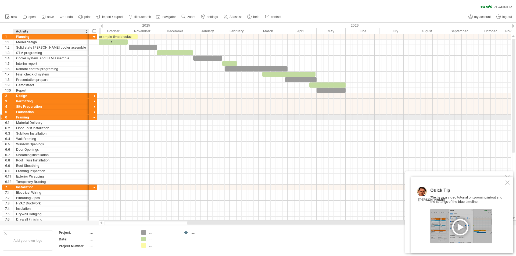
click at [95, 116] on div at bounding box center [94, 117] width 5 height 5
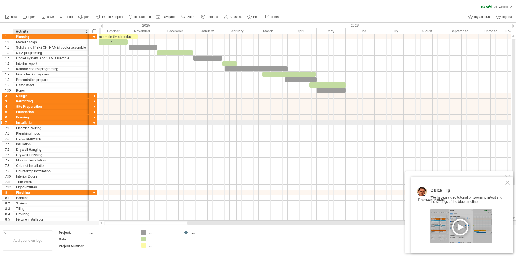
click at [95, 124] on div at bounding box center [94, 123] width 5 height 5
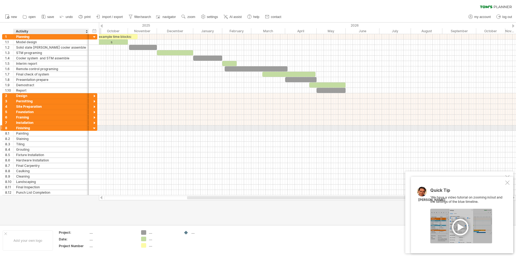
click at [95, 128] on div at bounding box center [94, 128] width 5 height 5
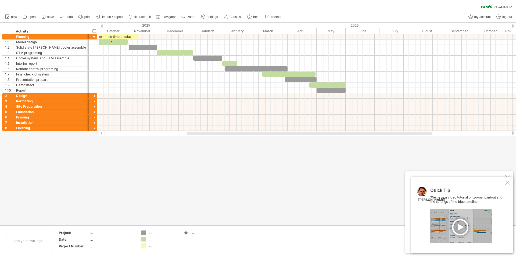
click at [212, 171] on div at bounding box center [258, 124] width 516 height 202
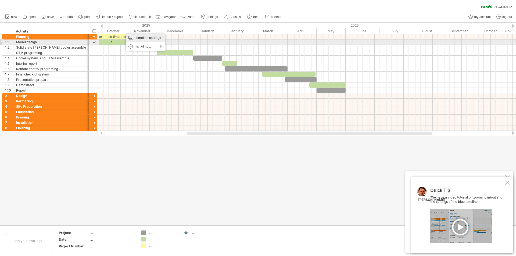
click at [146, 40] on div "timeline settings" at bounding box center [145, 38] width 39 height 9
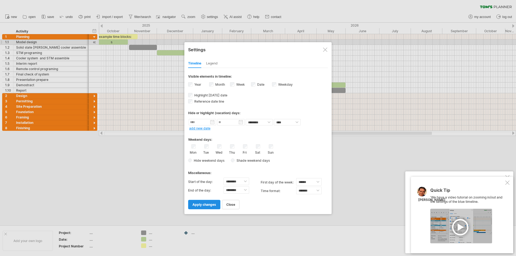
click at [210, 204] on span "apply changes" at bounding box center [204, 204] width 24 height 4
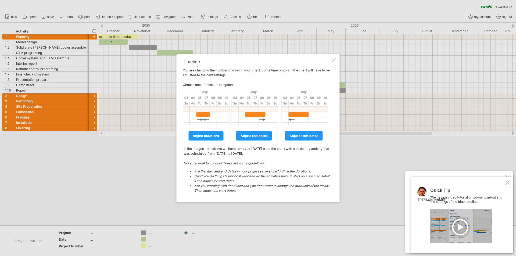
click at [251, 135] on span "adjust end dates" at bounding box center [253, 136] width 27 height 4
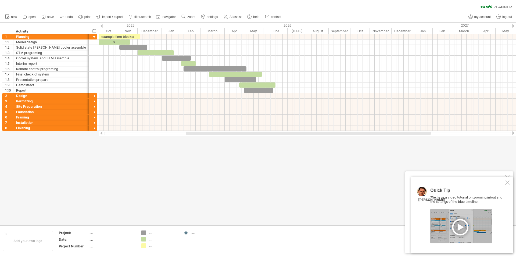
click at [260, 173] on div at bounding box center [258, 124] width 516 height 202
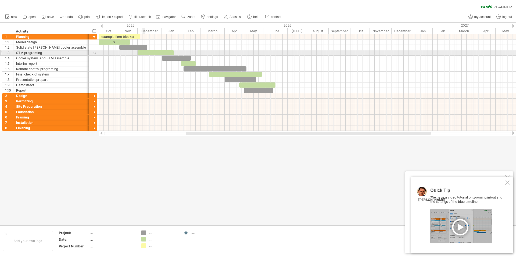
click at [144, 52] on div at bounding box center [155, 52] width 36 height 5
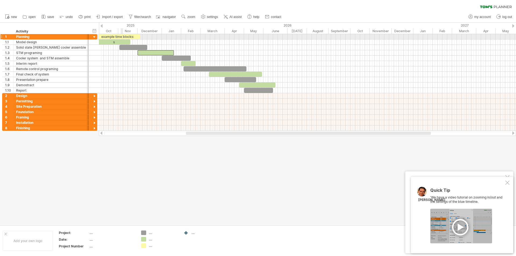
click at [121, 39] on div "s" at bounding box center [113, 41] width 34 height 5
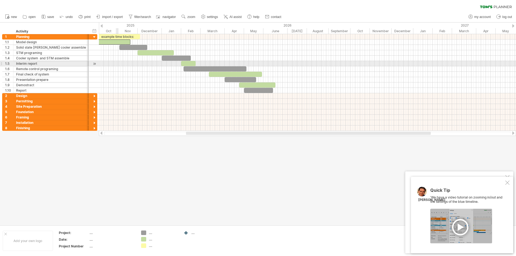
click at [117, 67] on div at bounding box center [307, 68] width 417 height 5
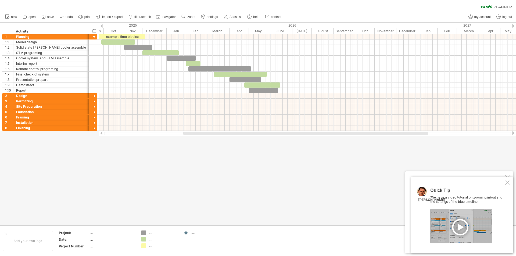
drag, startPoint x: 195, startPoint y: 135, endPoint x: 192, endPoint y: 134, distance: 2.7
click at [192, 134] on div at bounding box center [305, 133] width 245 height 3
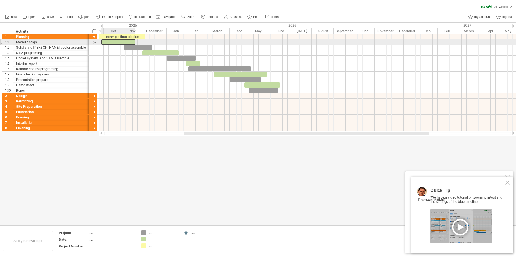
click at [106, 41] on div at bounding box center [118, 41] width 34 height 5
drag, startPoint x: 101, startPoint y: 42, endPoint x: 104, endPoint y: 42, distance: 3.0
click at [104, 42] on span at bounding box center [104, 41] width 2 height 5
click at [135, 42] on span at bounding box center [135, 41] width 2 height 5
drag, startPoint x: 135, startPoint y: 43, endPoint x: 123, endPoint y: 42, distance: 12.4
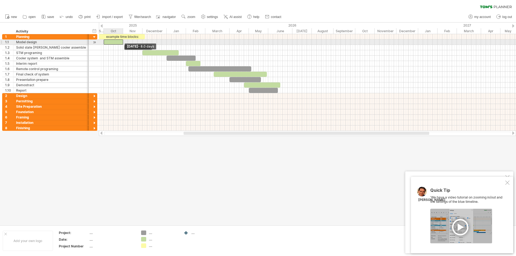
click at [123, 42] on span at bounding box center [123, 41] width 2 height 5
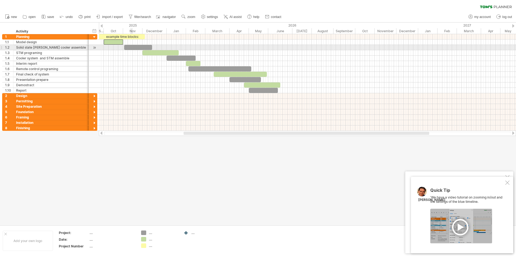
click at [132, 48] on div at bounding box center [138, 47] width 28 height 5
drag, startPoint x: 151, startPoint y: 47, endPoint x: 142, endPoint y: 46, distance: 9.7
click at [142, 46] on span at bounding box center [142, 47] width 2 height 5
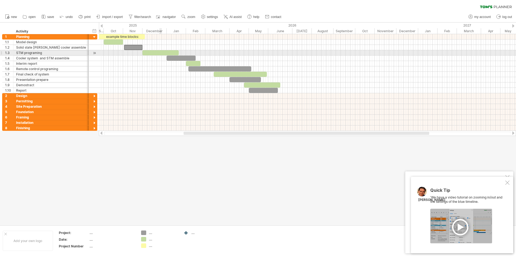
click at [160, 53] on div at bounding box center [160, 52] width 36 height 5
drag, startPoint x: 178, startPoint y: 53, endPoint x: 166, endPoint y: 52, distance: 11.6
click at [166, 52] on span at bounding box center [166, 52] width 2 height 5
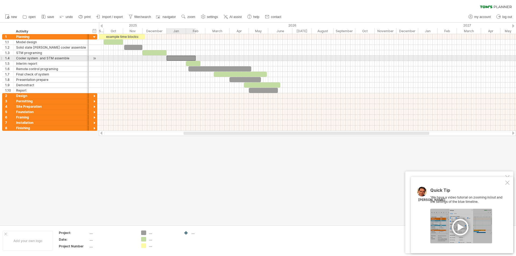
click at [171, 57] on div at bounding box center [181, 58] width 29 height 5
drag, startPoint x: 195, startPoint y: 57, endPoint x: 186, endPoint y: 57, distance: 9.1
click at [186, 57] on span at bounding box center [186, 58] width 2 height 5
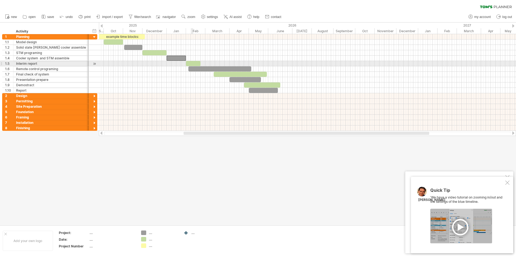
click at [191, 64] on div at bounding box center [193, 63] width 15 height 5
drag, startPoint x: 200, startPoint y: 63, endPoint x: 195, endPoint y: 62, distance: 4.6
click at [195, 62] on span at bounding box center [195, 63] width 2 height 5
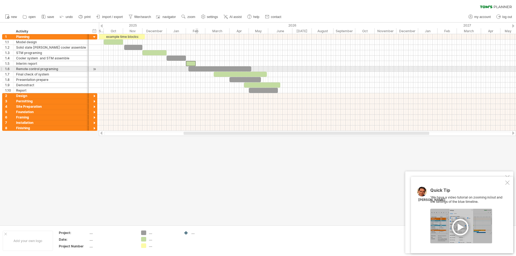
click at [196, 68] on div at bounding box center [219, 68] width 63 height 5
drag, startPoint x: 251, startPoint y: 68, endPoint x: 214, endPoint y: 67, distance: 36.5
click at [214, 67] on span at bounding box center [215, 68] width 2 height 5
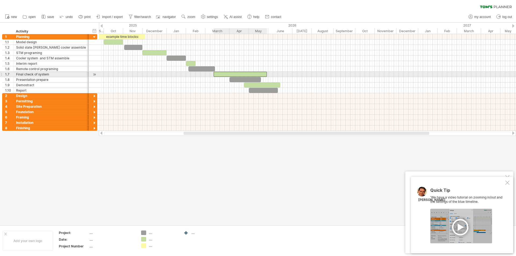
click at [227, 73] on div at bounding box center [239, 74] width 53 height 5
drag, startPoint x: 266, startPoint y: 74, endPoint x: 231, endPoint y: 74, distance: 35.2
click at [231, 74] on span at bounding box center [232, 74] width 2 height 5
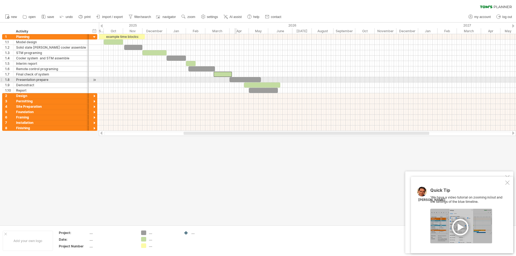
click at [235, 78] on div at bounding box center [244, 79] width 31 height 5
drag, startPoint x: 260, startPoint y: 78, endPoint x: 244, endPoint y: 77, distance: 15.9
click at [244, 77] on span at bounding box center [245, 79] width 2 height 5
click at [261, 83] on div at bounding box center [262, 84] width 36 height 5
drag, startPoint x: 280, startPoint y: 84, endPoint x: 266, endPoint y: 86, distance: 13.8
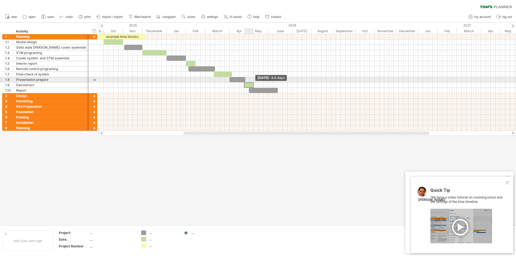
click at [255, 81] on div "example time blocks: Tuesday 05 May - 4.0 days Monday 27 April" at bounding box center [307, 82] width 417 height 97
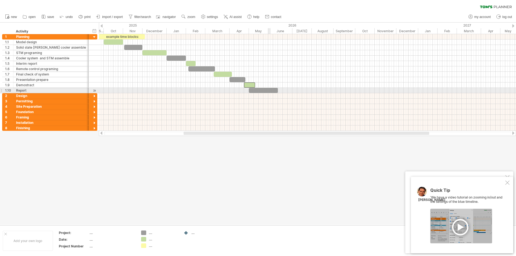
click at [268, 89] on div at bounding box center [263, 90] width 29 height 5
drag, startPoint x: 277, startPoint y: 89, endPoint x: 257, endPoint y: 88, distance: 19.4
click at [257, 88] on span at bounding box center [258, 90] width 2 height 5
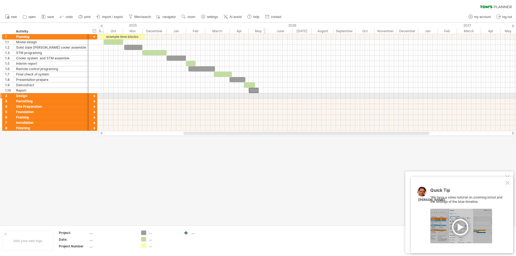
click at [265, 95] on div at bounding box center [307, 95] width 417 height 5
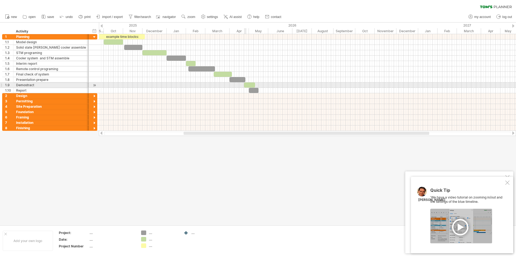
click at [246, 85] on div at bounding box center [249, 84] width 11 height 5
drag, startPoint x: 244, startPoint y: 85, endPoint x: 239, endPoint y: 84, distance: 5.1
click at [239, 84] on span at bounding box center [239, 84] width 2 height 5
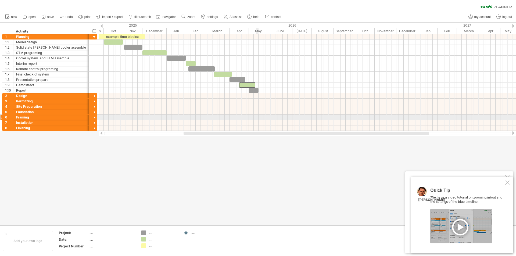
click at [257, 119] on div at bounding box center [307, 117] width 417 height 5
